Goal: Information Seeking & Learning: Learn about a topic

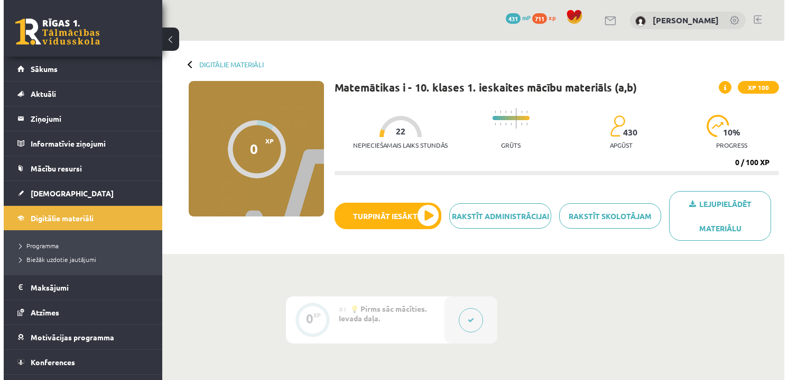
scroll to position [212, 0]
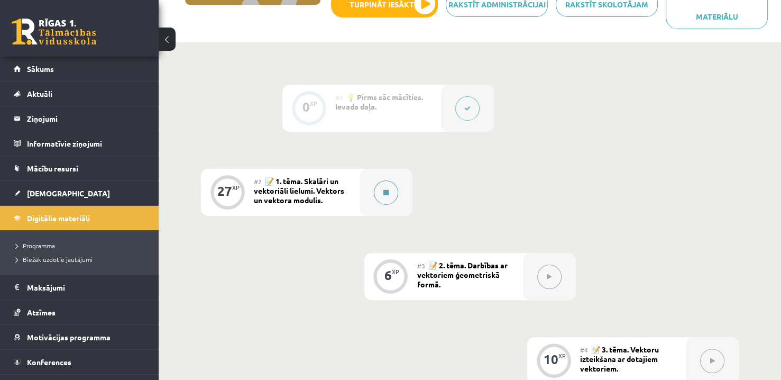
click at [394, 195] on button at bounding box center [386, 192] width 24 height 24
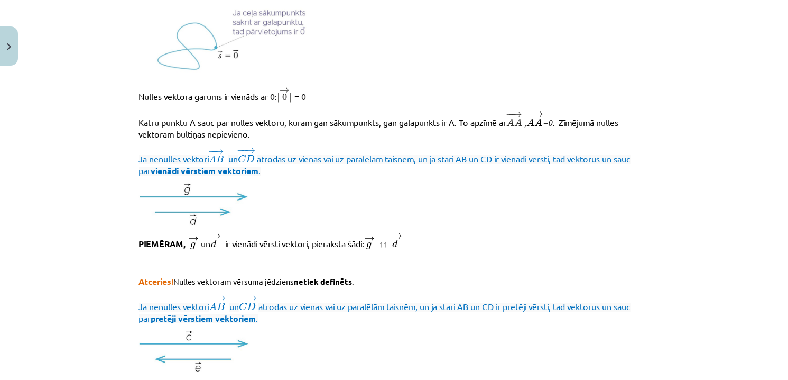
click at [374, 162] on span "atrodas uz vienas vai uz paralēlām taisnēm, un ja stari AB un CD ir vienādi vēr…" at bounding box center [385, 164] width 492 height 22
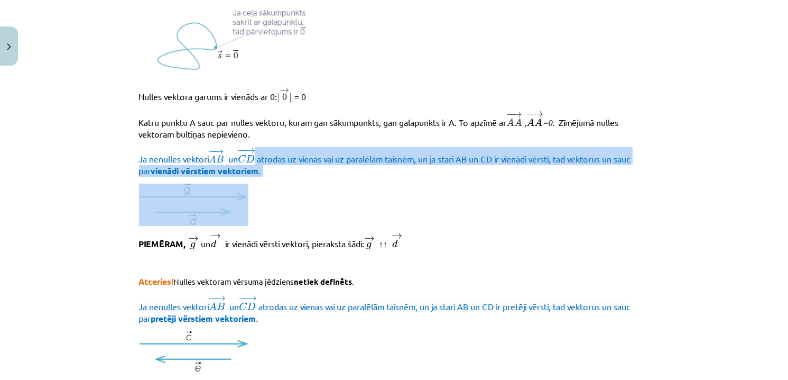
click at [374, 162] on span "atrodas uz vienas vai uz paralēlām taisnēm, un ja stari AB un CD ir vienādi vēr…" at bounding box center [385, 164] width 492 height 22
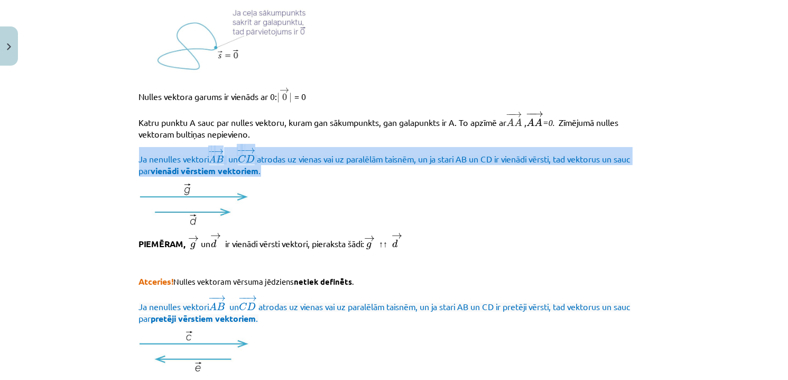
drag, startPoint x: 131, startPoint y: 160, endPoint x: 298, endPoint y: 173, distance: 168.2
copy span "Ja nenulles vektori ﻿ − − → A B A B → un ﻿﻿ − − → C D C D → atrodas uz vienas v…"
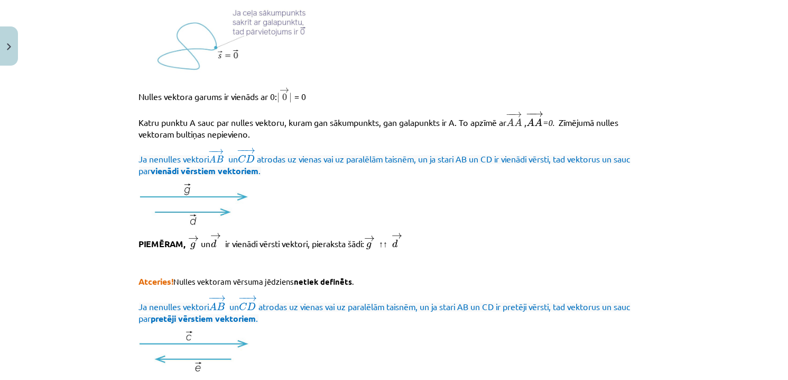
click at [485, 200] on p at bounding box center [394, 204] width 511 height 42
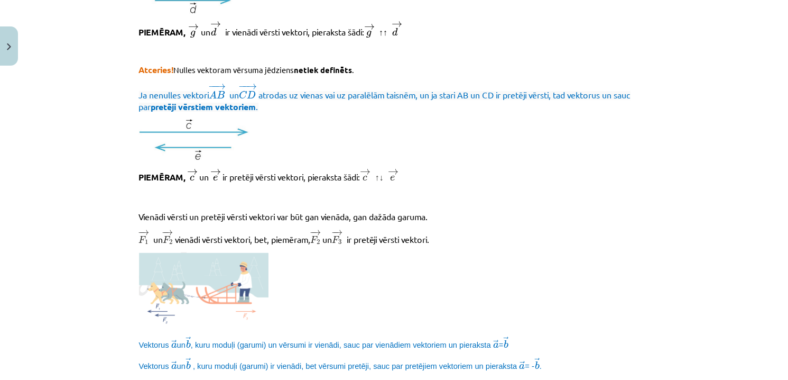
scroll to position [370, 0]
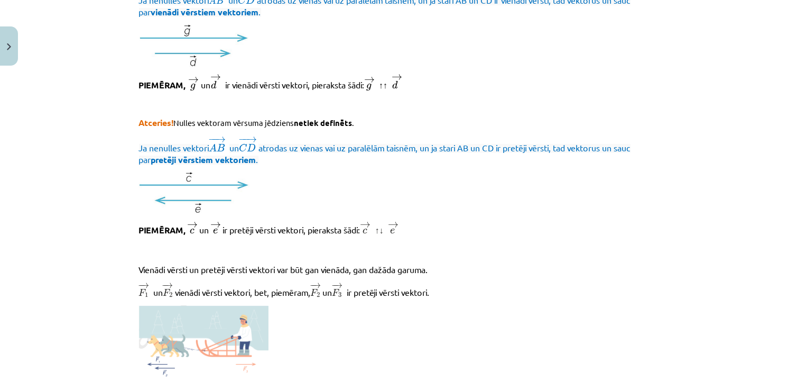
click at [415, 235] on p "PIEMĒRAM, → c c → un → e e → ir pretēji vērsti vektori, pieraksta šādi: → c c →…" at bounding box center [394, 230] width 511 height 16
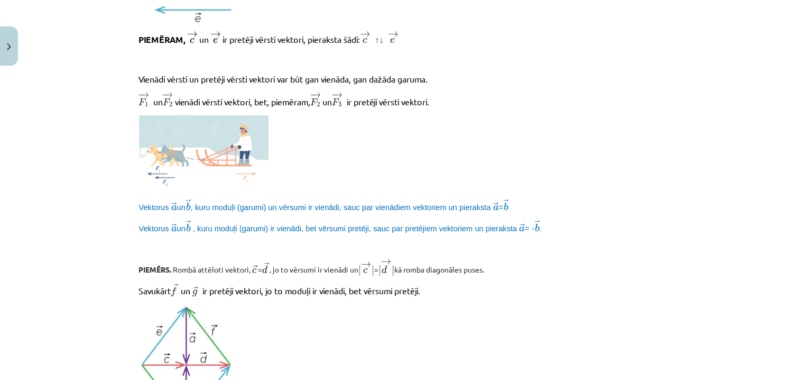
scroll to position [582, 0]
